Goal: Find contact information: Find contact information

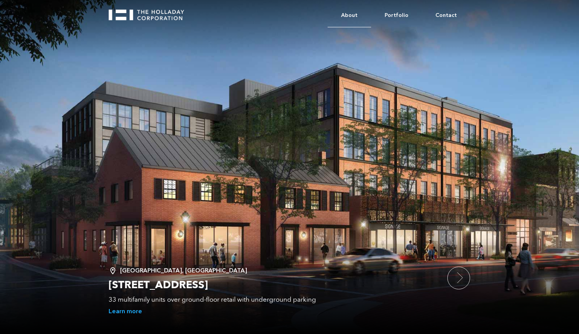
click at [355, 15] on link "About" at bounding box center [350, 15] width 44 height 23
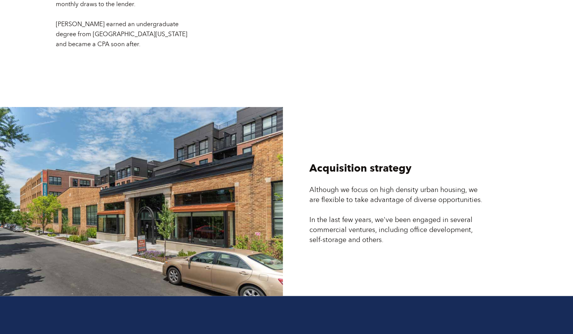
scroll to position [2052, 0]
